Goal: Task Accomplishment & Management: Use online tool/utility

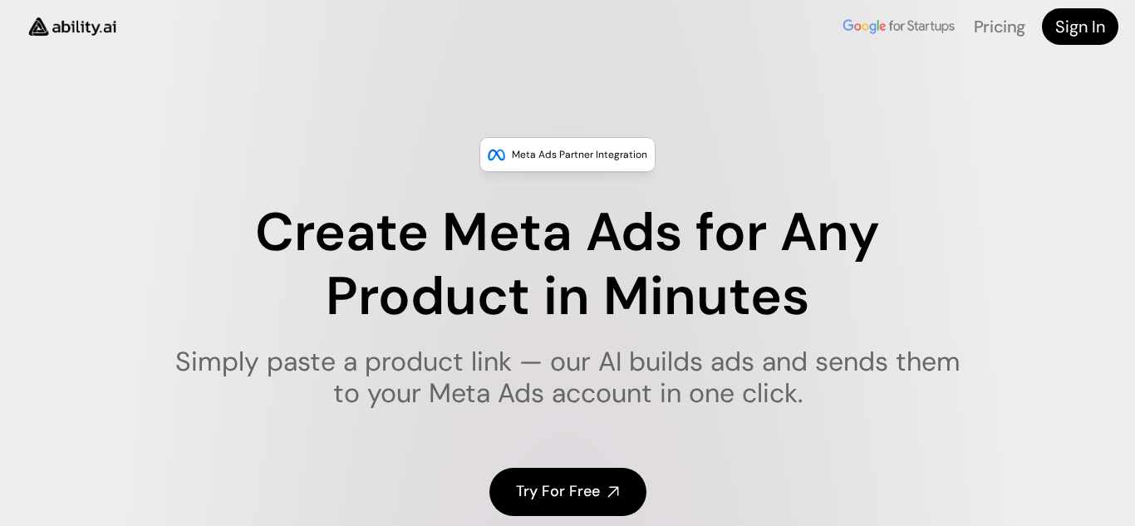
click at [547, 484] on h4 "Try For Free" at bounding box center [558, 491] width 84 height 21
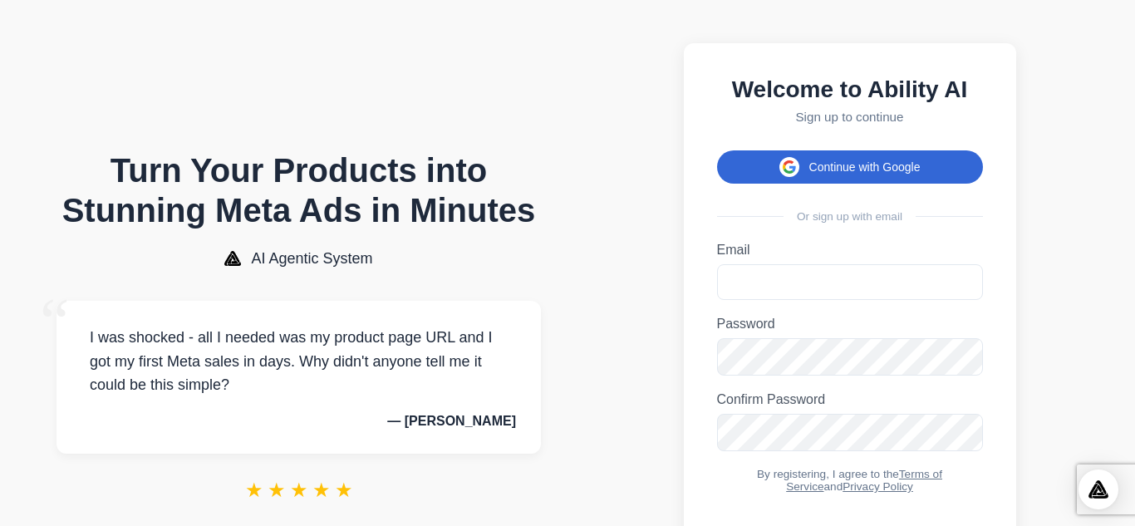
click at [814, 179] on button "Continue with Google" at bounding box center [850, 166] width 266 height 33
